Goal: Task Accomplishment & Management: Manage account settings

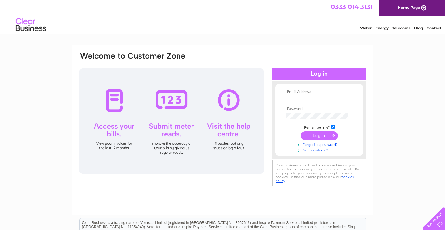
click at [312, 99] on input "text" at bounding box center [316, 99] width 62 height 7
click at [312, 99] on input "text" at bounding box center [316, 99] width 63 height 7
type input "invoices@itsu.com"
click at [322, 135] on input "submit" at bounding box center [318, 136] width 37 height 8
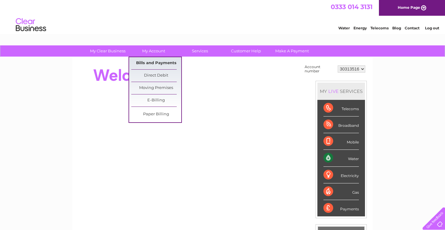
click at [138, 66] on link "Bills and Payments" at bounding box center [156, 63] width 50 height 12
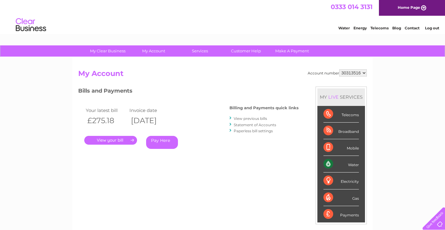
click at [107, 139] on link "." at bounding box center [110, 140] width 53 height 9
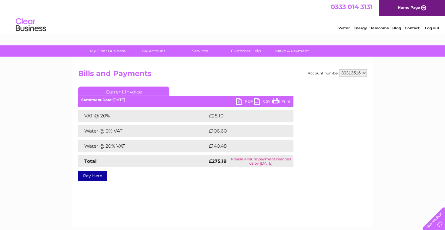
click at [245, 100] on link "PDF" at bounding box center [245, 102] width 18 height 9
